Goal: Find specific page/section: Find specific page/section

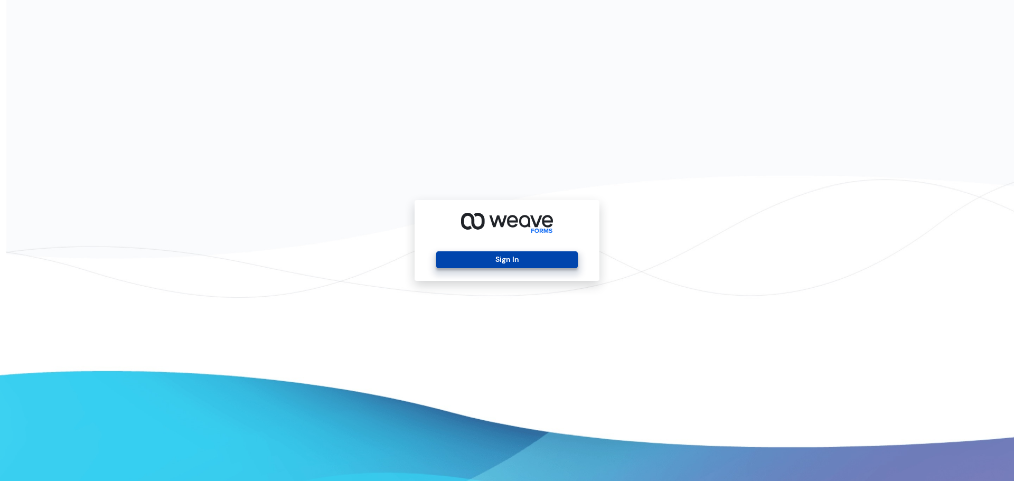
click at [484, 256] on button "Sign In" at bounding box center [506, 259] width 141 height 17
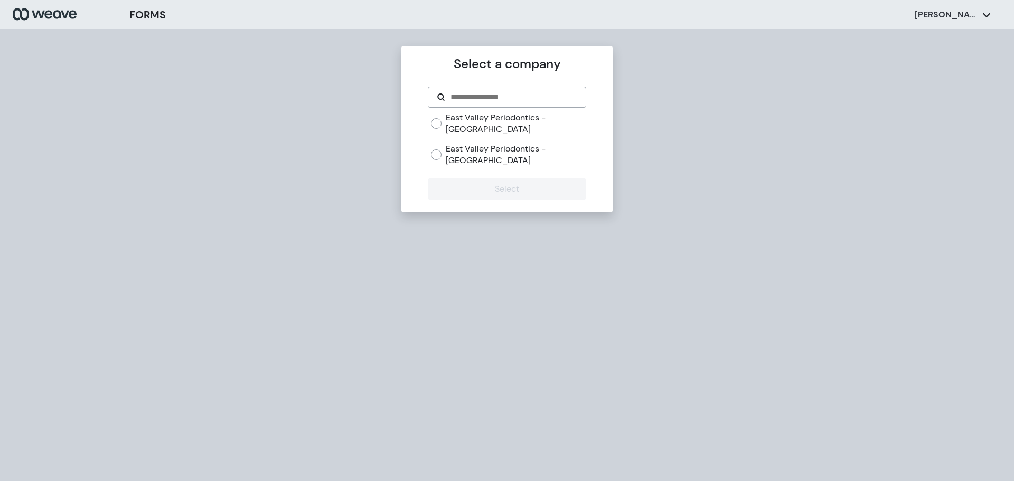
click at [506, 152] on label "East Valley Periodontics - [GEOGRAPHIC_DATA]" at bounding box center [516, 154] width 140 height 23
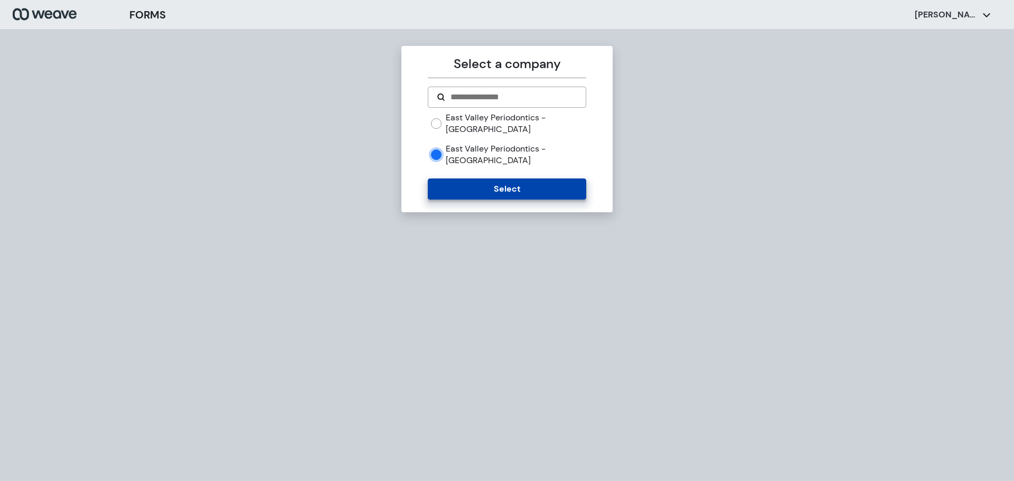
click at [490, 180] on button "Select" at bounding box center [507, 189] width 158 height 21
